Goal: Task Accomplishment & Management: Manage account settings

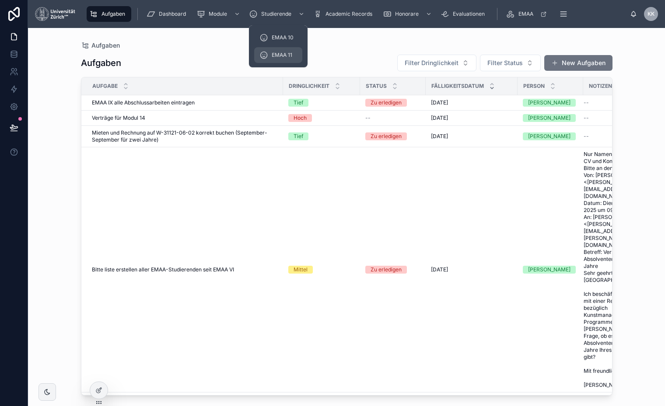
click at [279, 49] on div "EMAA 11" at bounding box center [278, 55] width 38 height 14
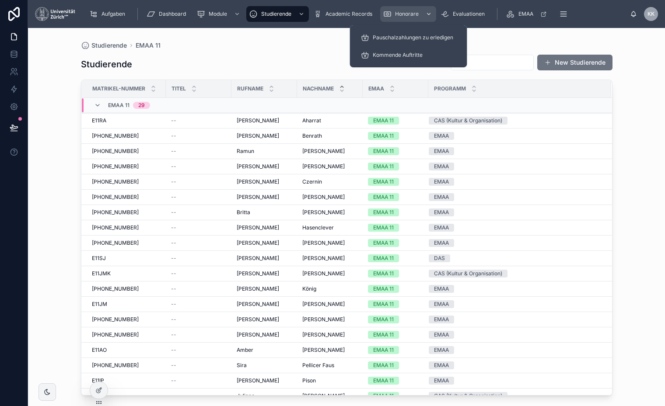
click at [412, 19] on div "Honorare" at bounding box center [408, 14] width 51 height 14
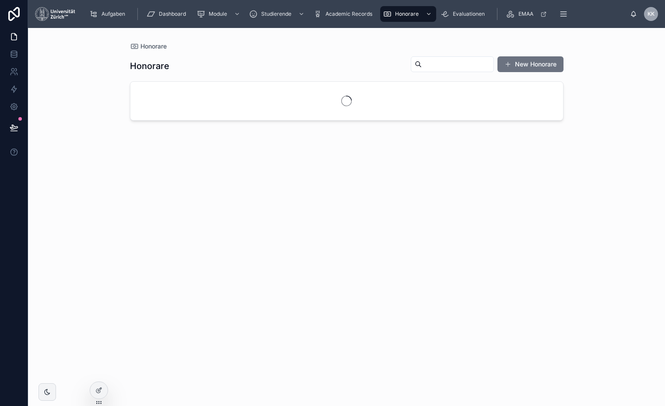
click at [478, 62] on input "text" at bounding box center [458, 64] width 72 height 12
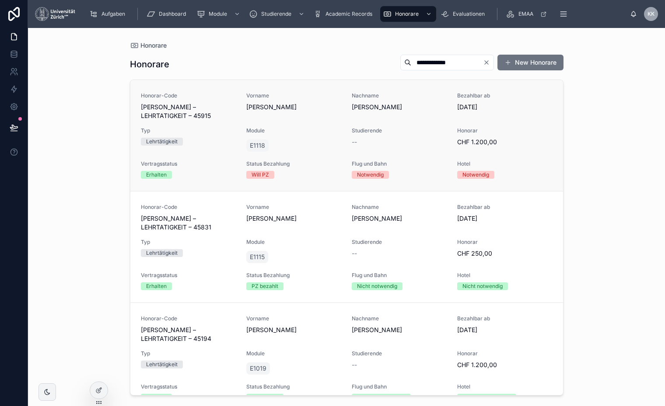
type input "**********"
click at [448, 103] on div "Honorar-Code [PERSON_NAME] – LEHRTATIGKEIT – 45915 Vorname [PERSON_NAME] Nachna…" at bounding box center [347, 135] width 412 height 87
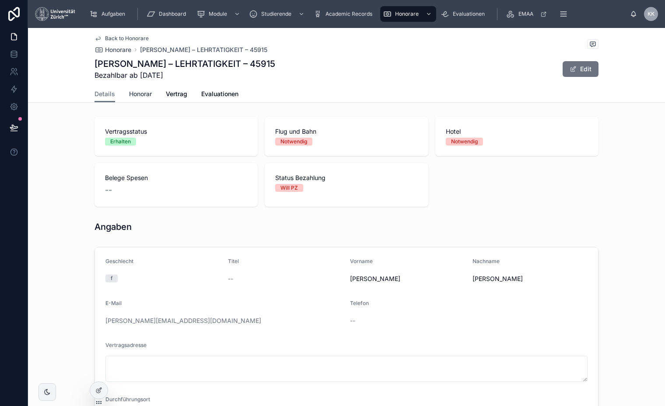
click at [150, 98] on span "Honorar" at bounding box center [140, 94] width 23 height 9
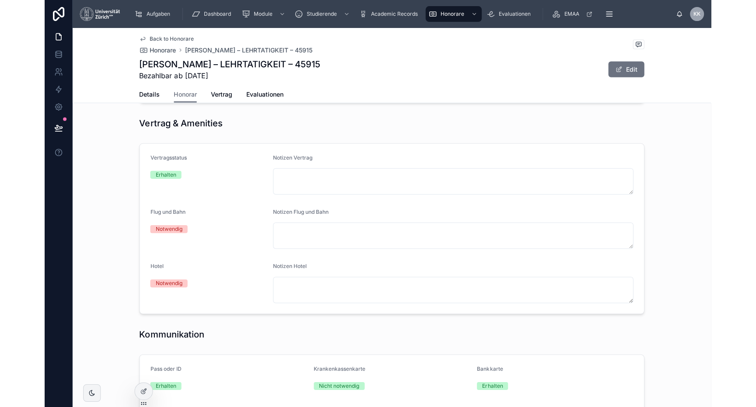
scroll to position [133, 0]
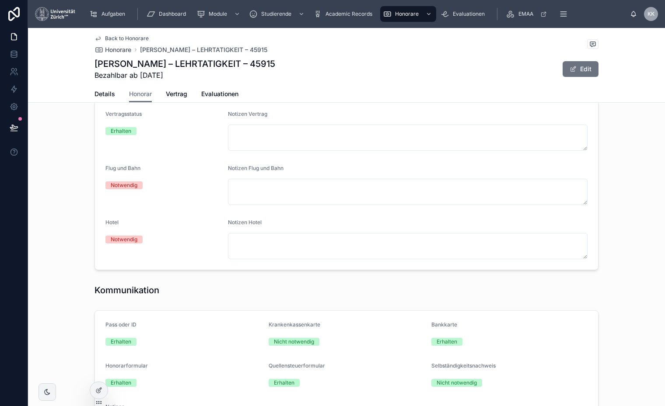
click at [603, 67] on div "Back to Honorare Honorare [PERSON_NAME] – LEHRTATIGKEIT – 45915 [PERSON_NAME] –…" at bounding box center [346, 65] width 637 height 75
click at [584, 69] on button "Edit" at bounding box center [581, 69] width 36 height 16
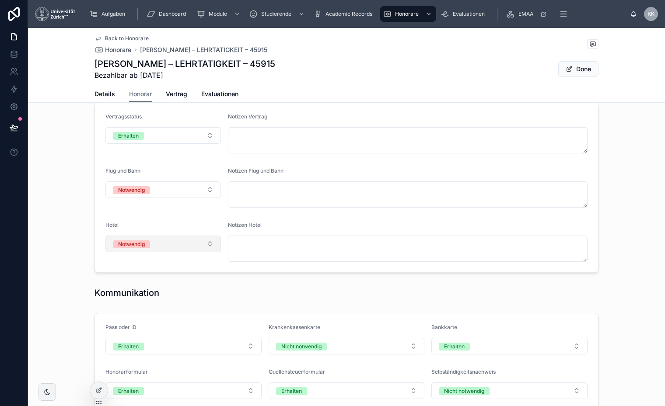
click at [193, 245] on button "Notwendig" at bounding box center [163, 244] width 116 height 17
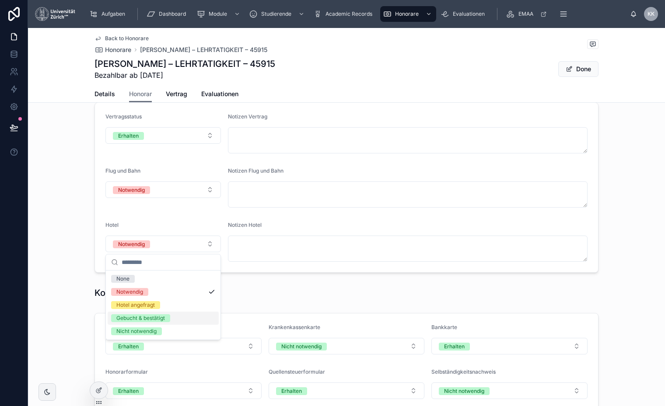
click at [197, 320] on div "Gebucht & bestätigt" at bounding box center [163, 318] width 111 height 13
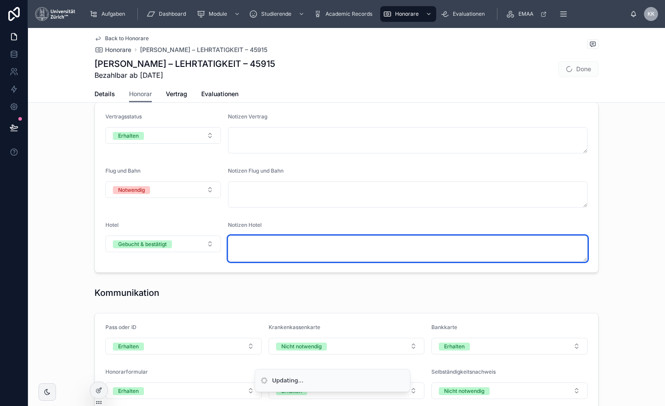
click at [304, 244] on textarea at bounding box center [408, 249] width 360 height 26
type textarea "**********"
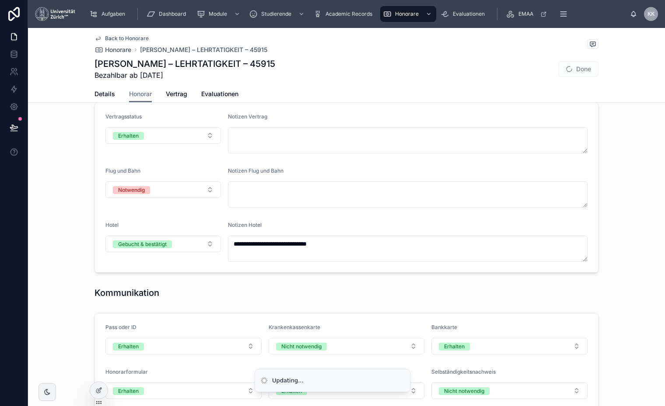
click at [589, 68] on span "Done" at bounding box center [578, 69] width 40 height 16
click at [589, 68] on button "Done" at bounding box center [578, 69] width 40 height 16
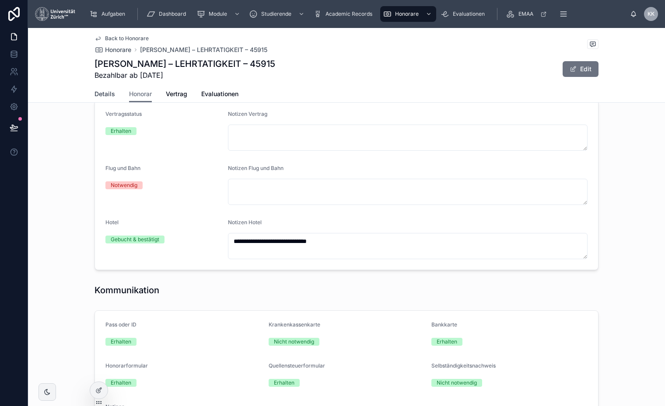
click at [105, 94] on span "Details" at bounding box center [105, 94] width 21 height 9
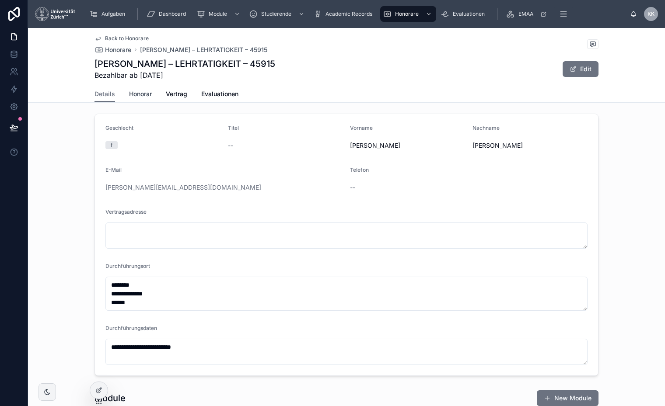
click at [138, 93] on span "Honorar" at bounding box center [140, 94] width 23 height 9
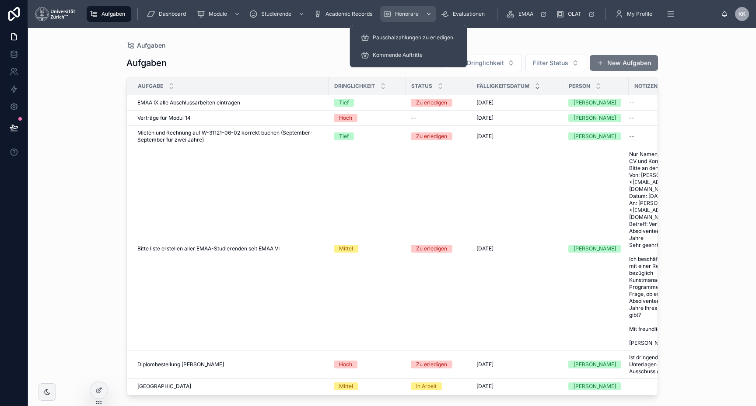
click at [411, 13] on span "Honorare" at bounding box center [407, 14] width 24 height 7
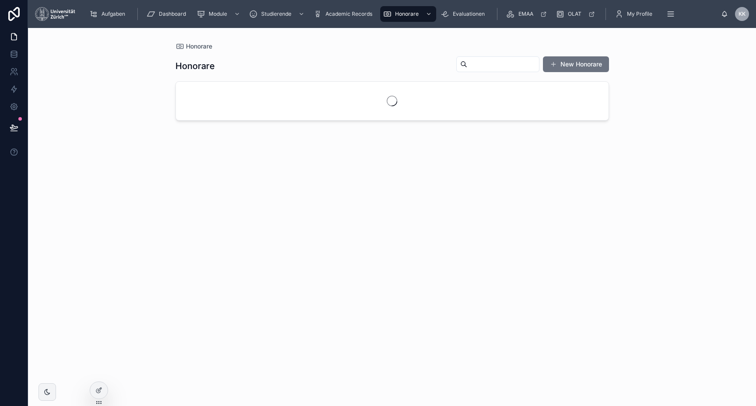
click at [505, 68] on input "text" at bounding box center [503, 64] width 72 height 12
type input "*****"
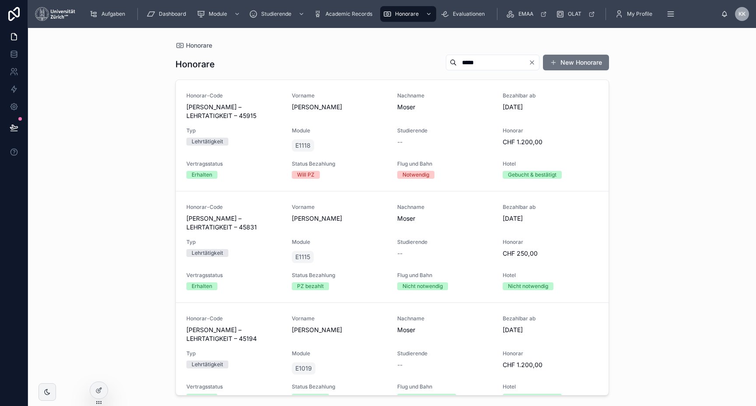
click at [430, 109] on span "[PERSON_NAME]" at bounding box center [444, 107] width 95 height 9
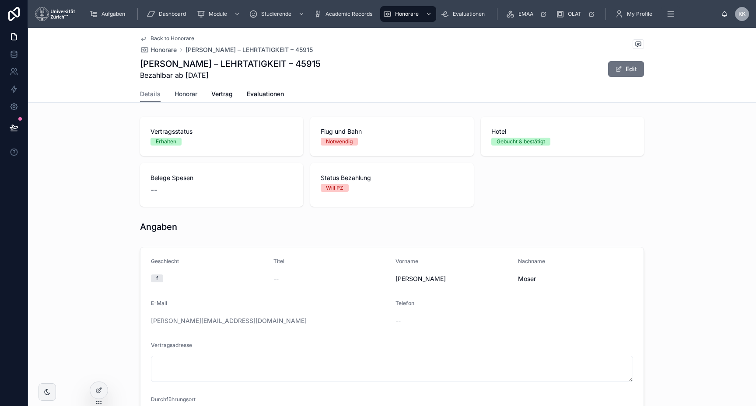
click at [193, 95] on span "Honorar" at bounding box center [186, 94] width 23 height 9
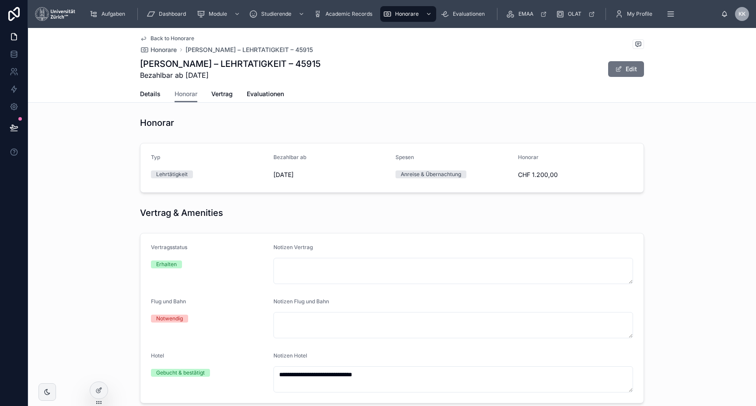
scroll to position [158, 0]
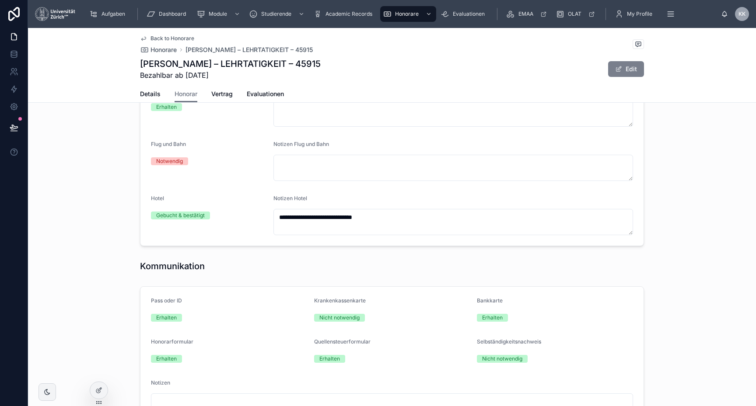
click at [637, 68] on button "Edit" at bounding box center [626, 69] width 36 height 16
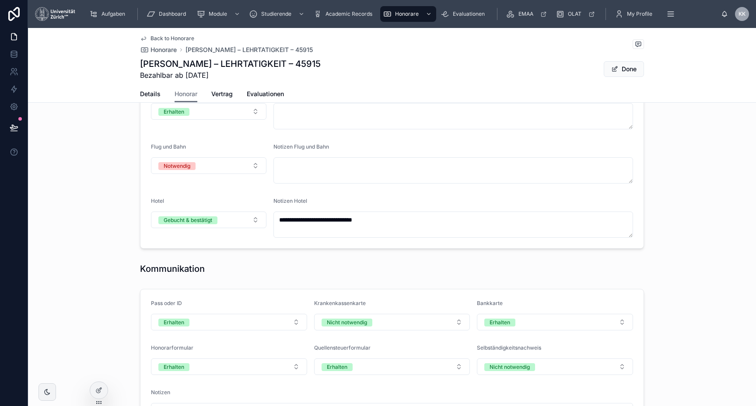
click at [441, 185] on form "**********" at bounding box center [391, 164] width 503 height 170
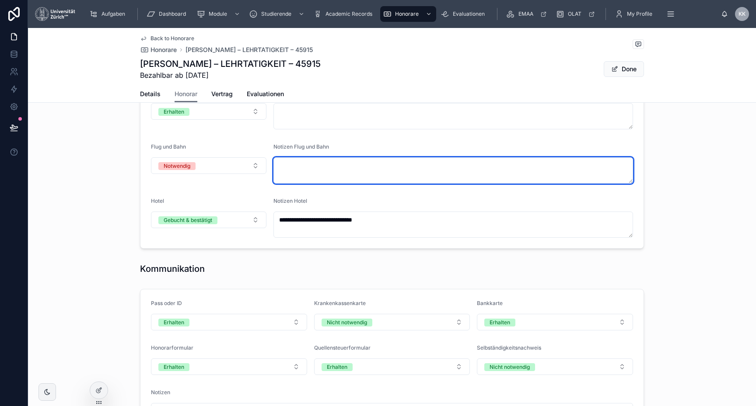
click at [427, 176] on textarea at bounding box center [453, 171] width 360 height 26
type textarea "*"
type textarea "**********"
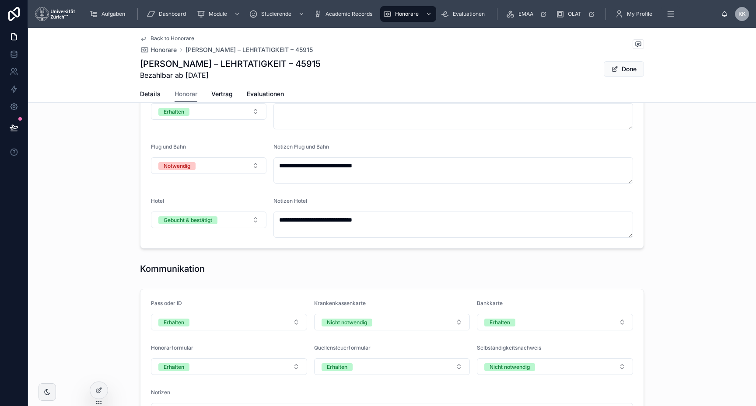
click at [694, 172] on div "**********" at bounding box center [392, 164] width 728 height 178
click at [210, 175] on div "Flug und Bahn Notwendig" at bounding box center [209, 164] width 116 height 40
click at [206, 164] on button "Notwendig" at bounding box center [209, 166] width 116 height 17
click at [638, 63] on button "Done" at bounding box center [624, 69] width 40 height 16
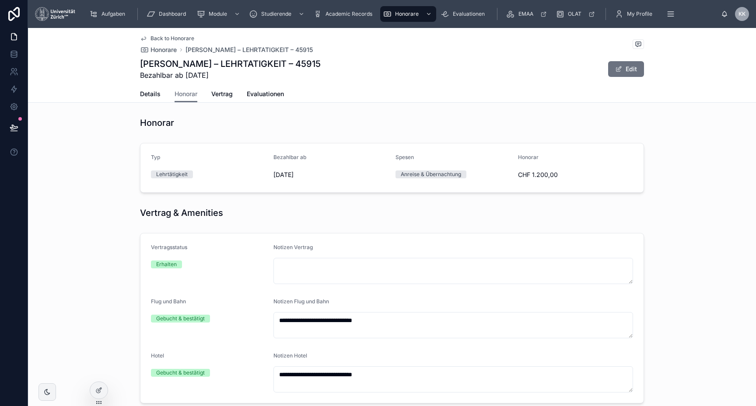
scroll to position [0, 0]
